Goal: Check status

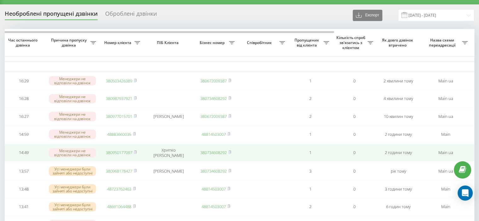
scroll to position [8, 0]
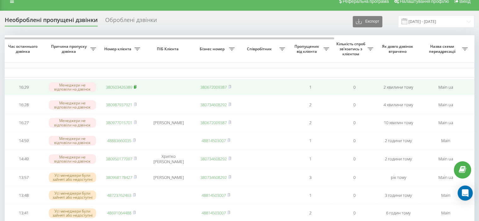
click at [136, 87] on icon at bounding box center [135, 86] width 2 height 3
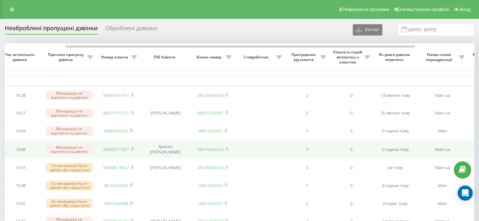
scroll to position [0, 82]
click at [133, 150] on icon at bounding box center [132, 148] width 2 height 3
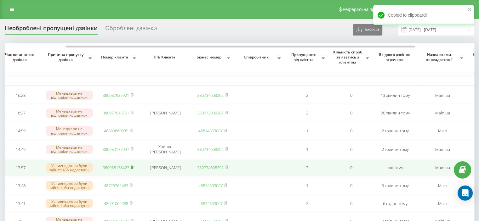
click at [133, 170] on rect at bounding box center [132, 168] width 2 height 3
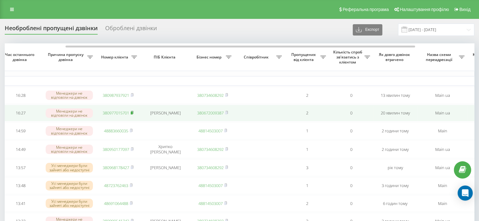
click at [133, 114] on rect at bounding box center [132, 113] width 2 height 3
